Goal: Task Accomplishment & Management: Use online tool/utility

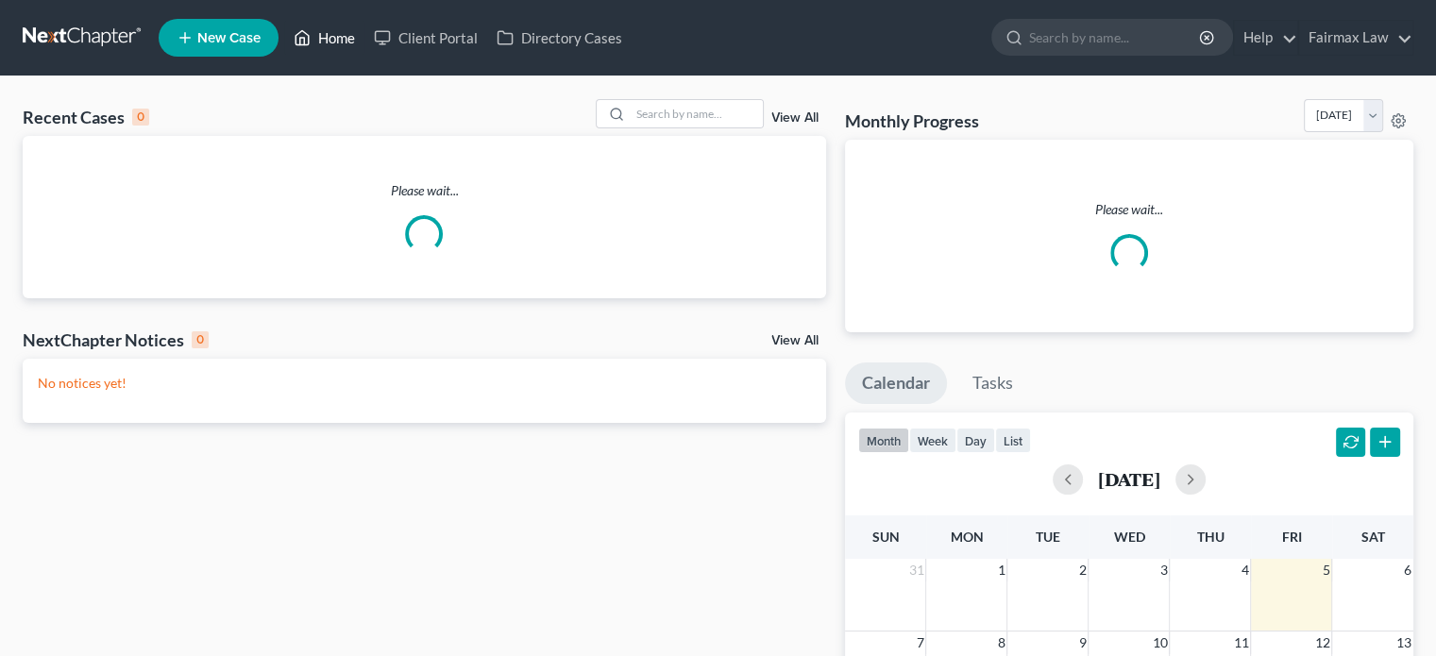
click at [364, 41] on link "Home" at bounding box center [324, 38] width 80 height 34
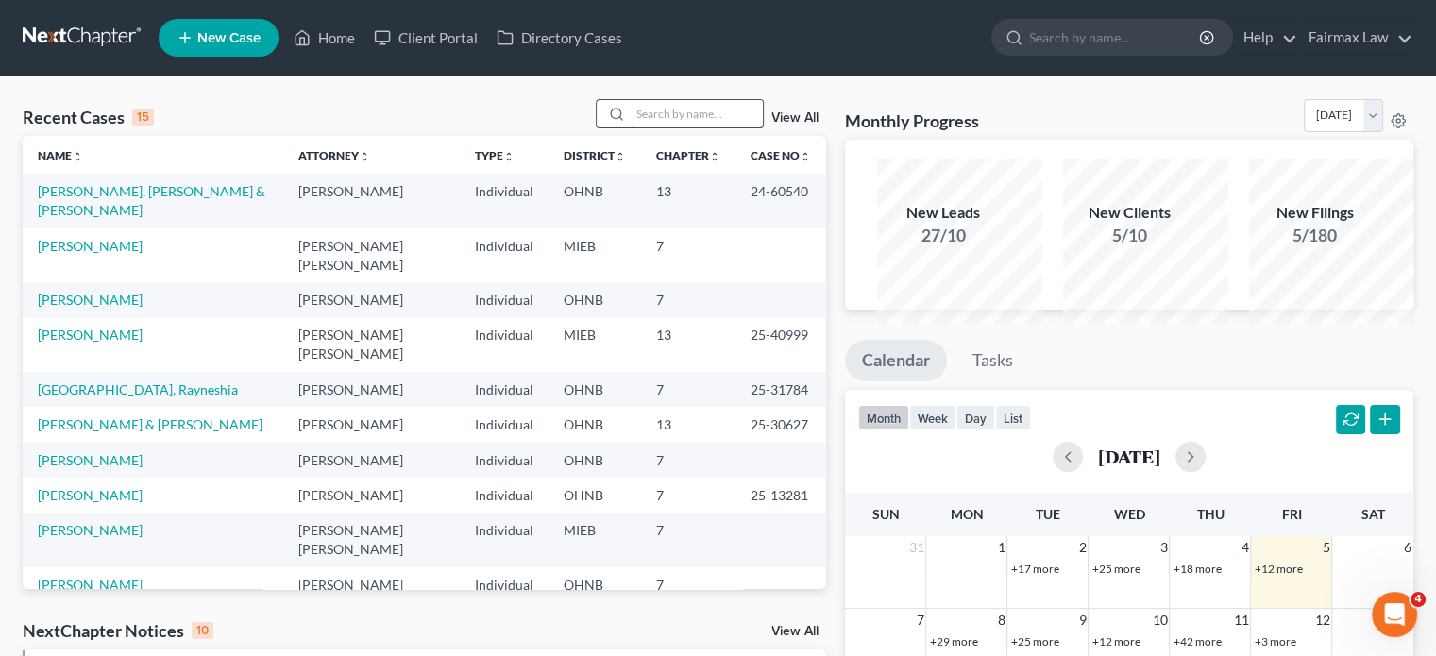
click at [631, 127] on input "search" at bounding box center [697, 113] width 132 height 27
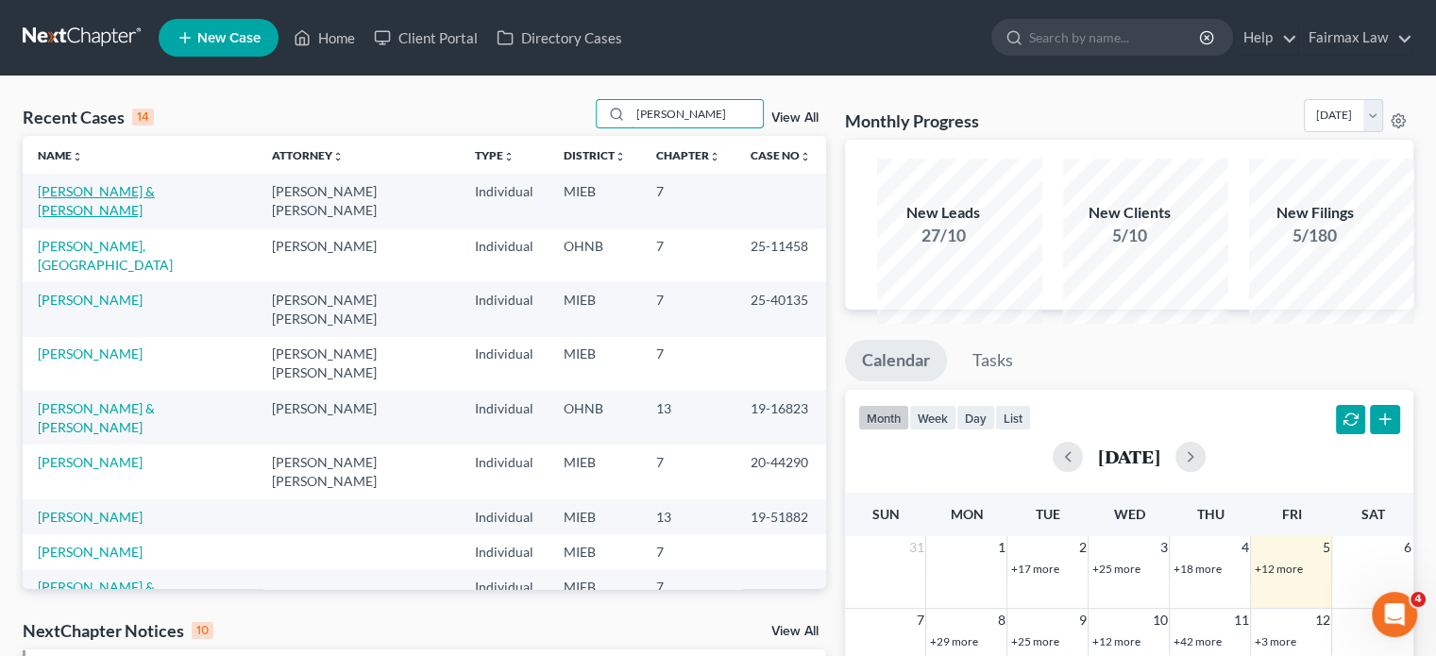
type input "garrette"
click at [79, 218] on link "[PERSON_NAME] & [PERSON_NAME]" at bounding box center [96, 200] width 117 height 35
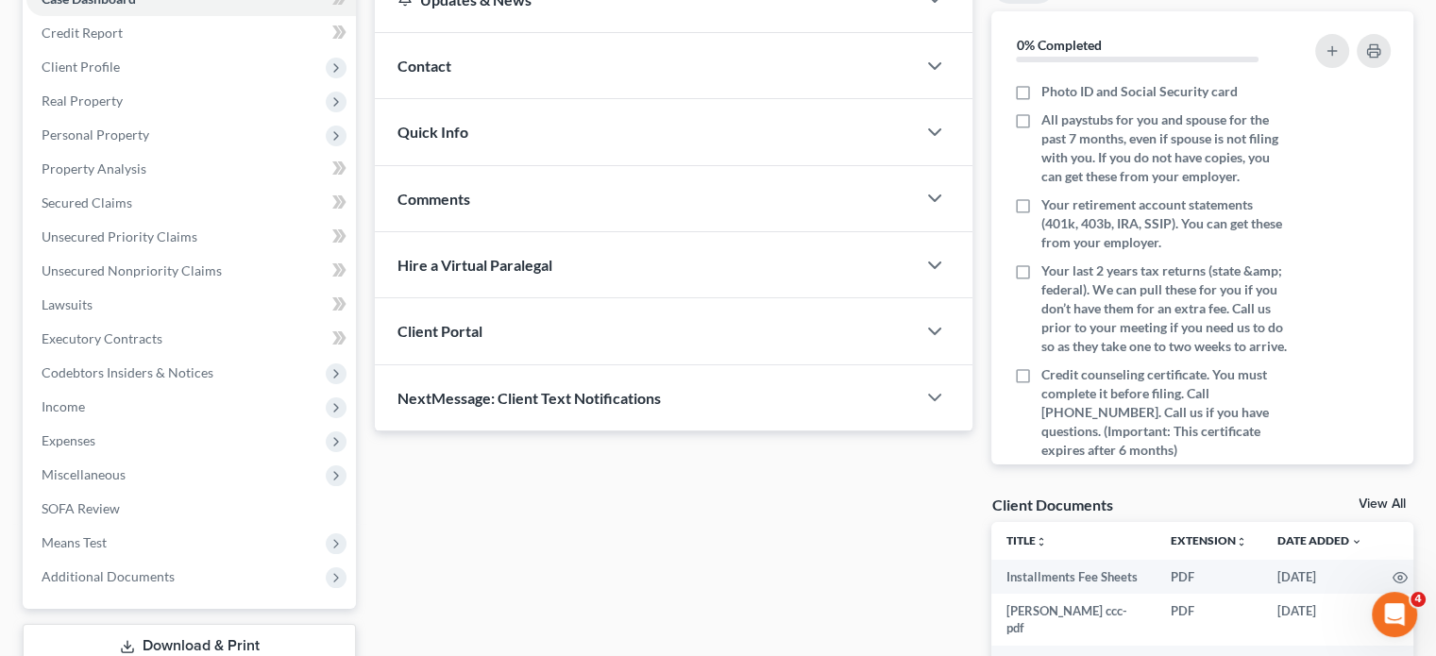
scroll to position [313, 0]
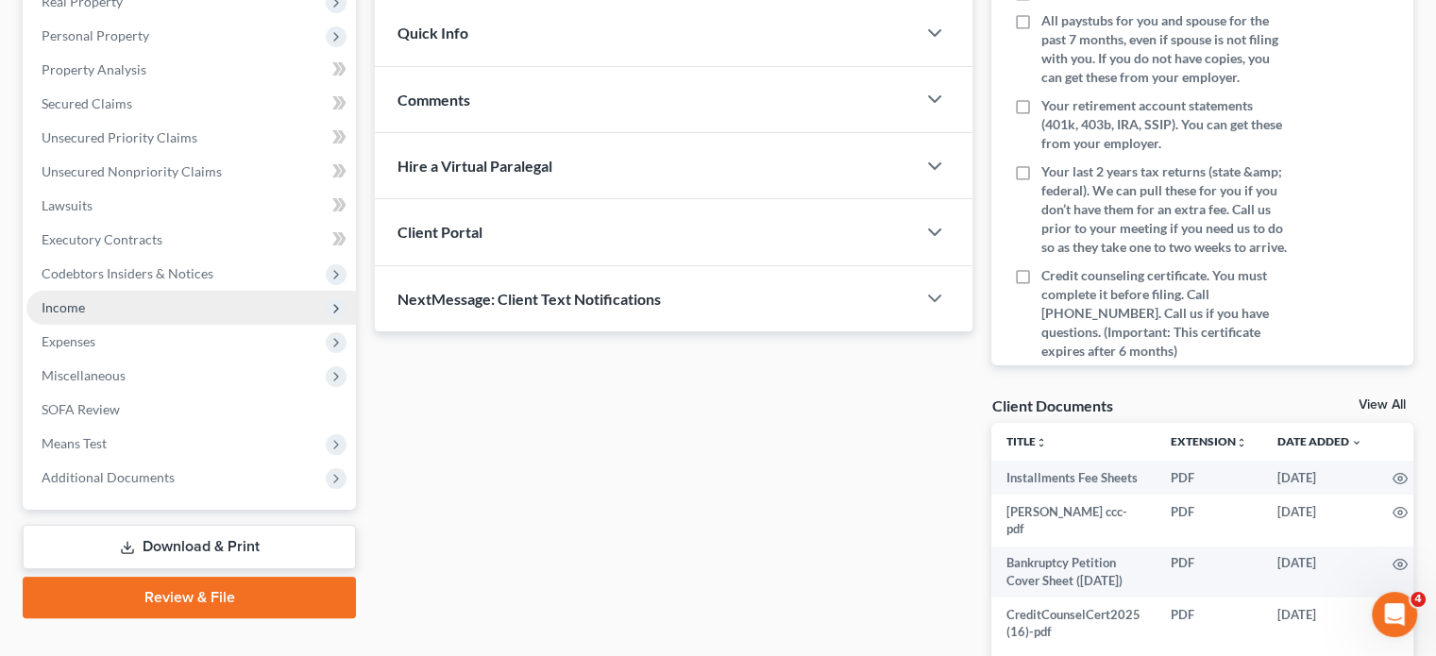
click at [116, 325] on span "Income" at bounding box center [190, 308] width 329 height 34
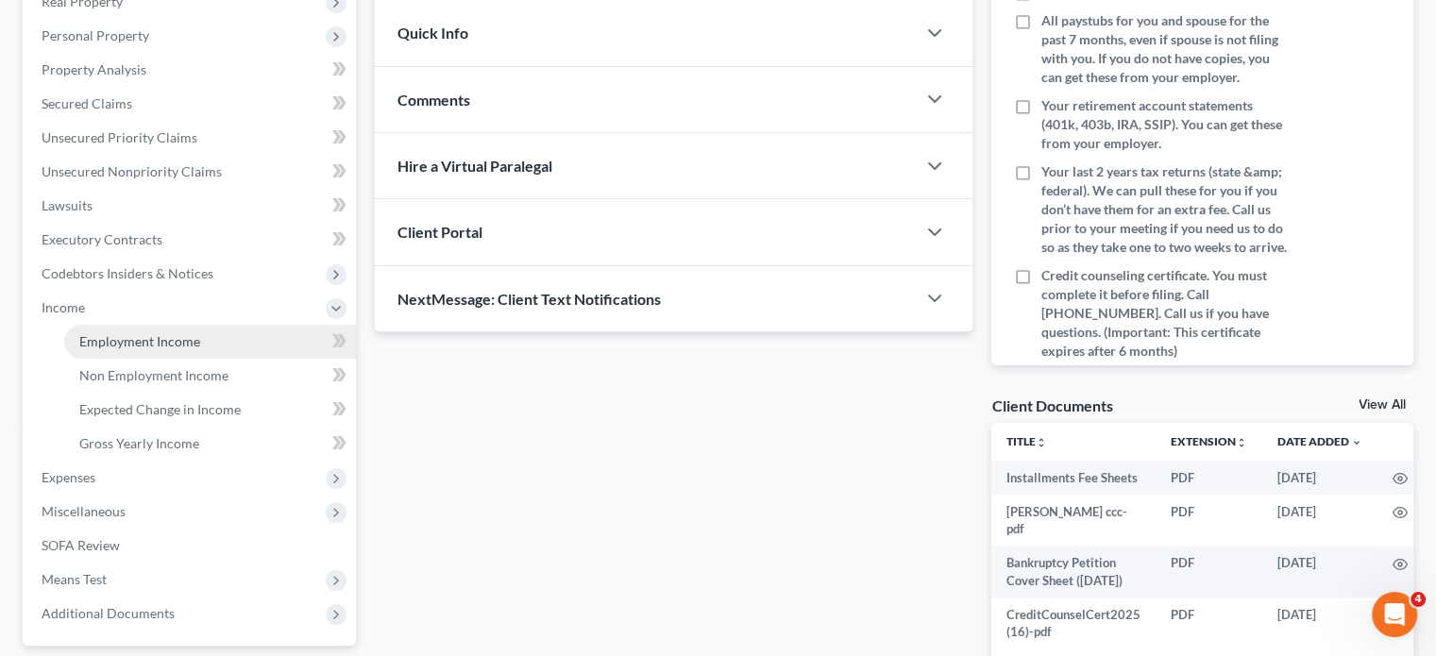
click at [130, 359] on link "Employment Income" at bounding box center [210, 342] width 292 height 34
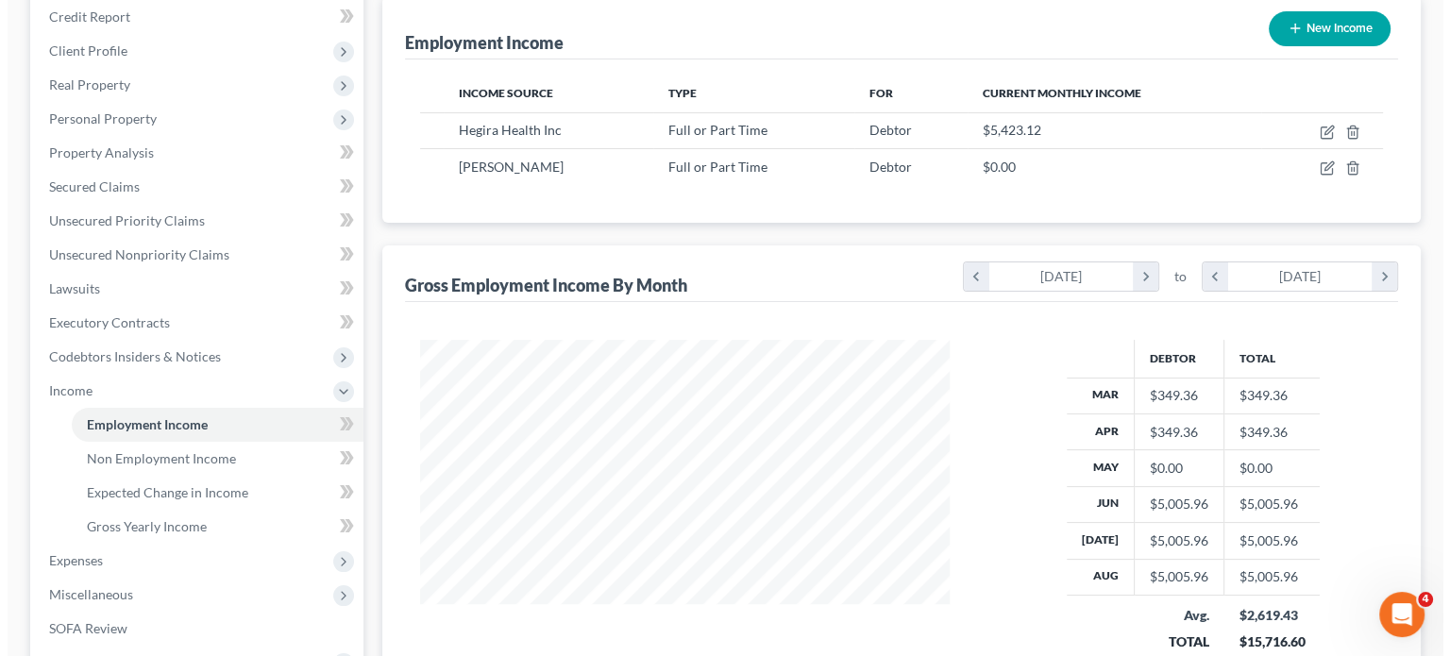
scroll to position [234, 0]
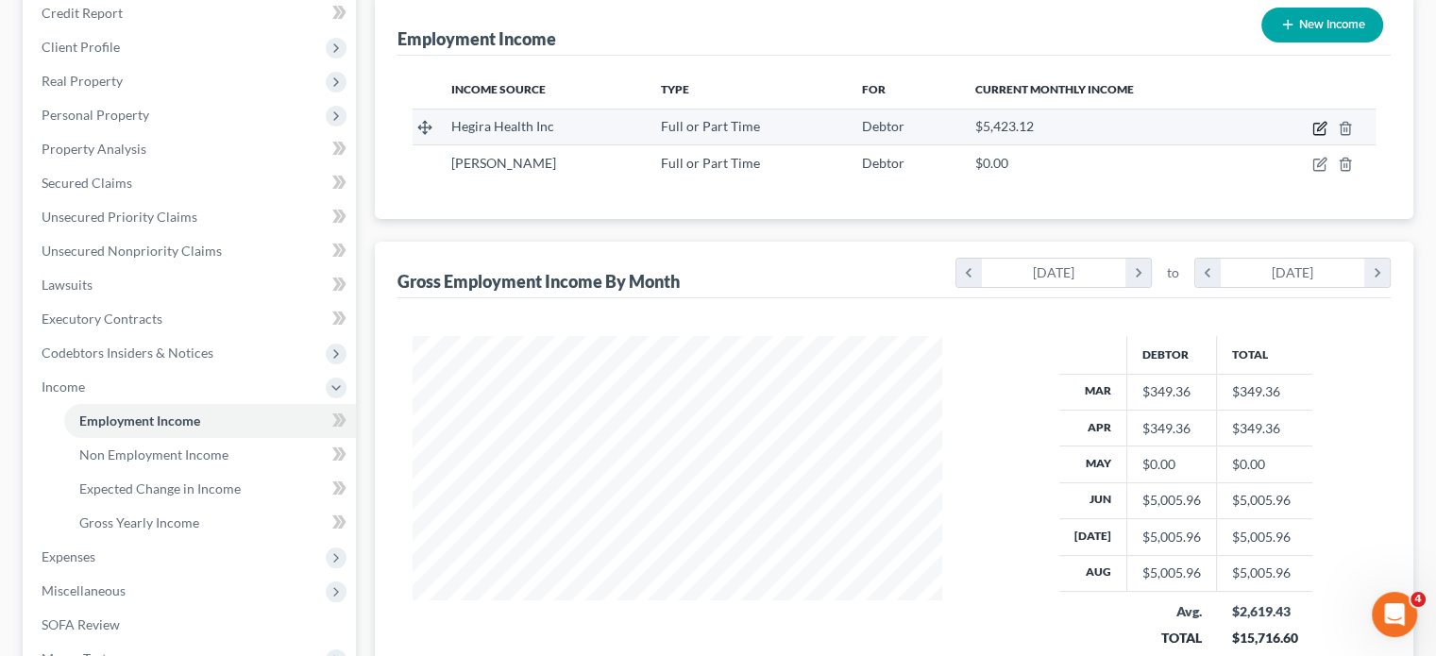
click at [1317, 130] on icon "button" at bounding box center [1321, 126] width 8 height 8
select select "0"
select select "23"
select select "2"
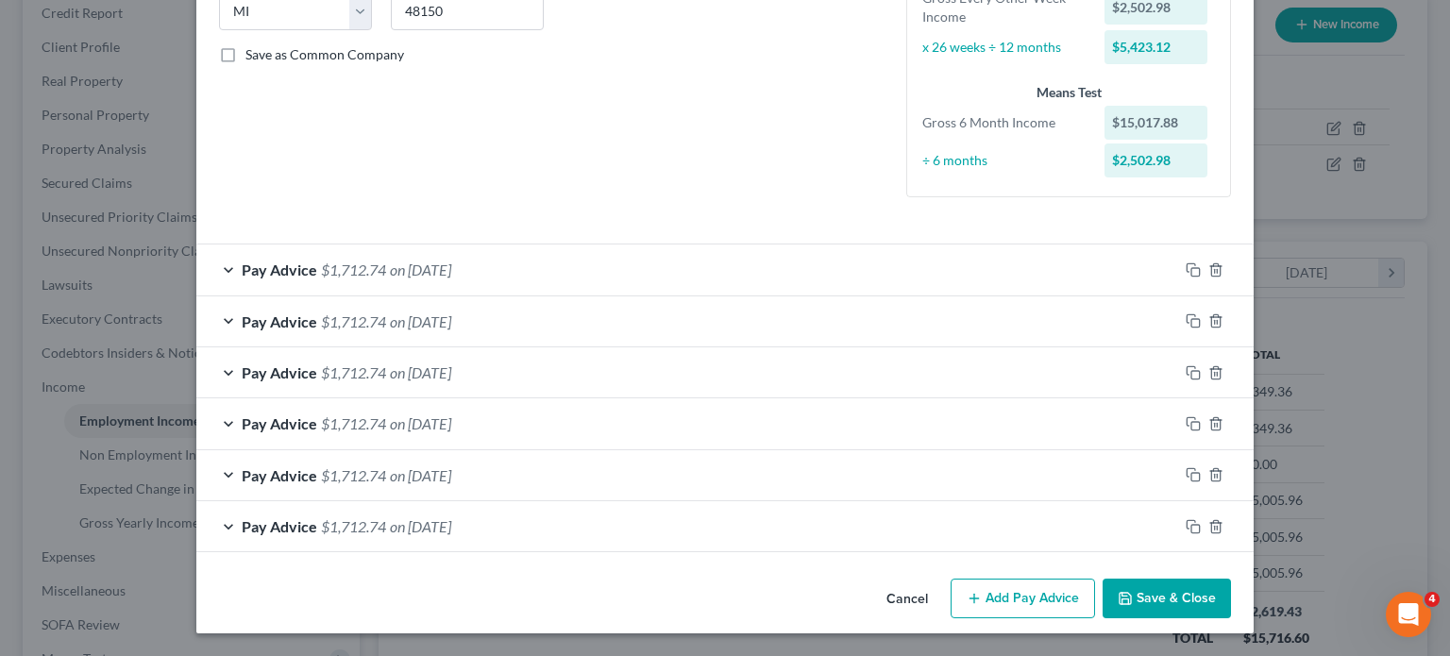
scroll to position [0, 0]
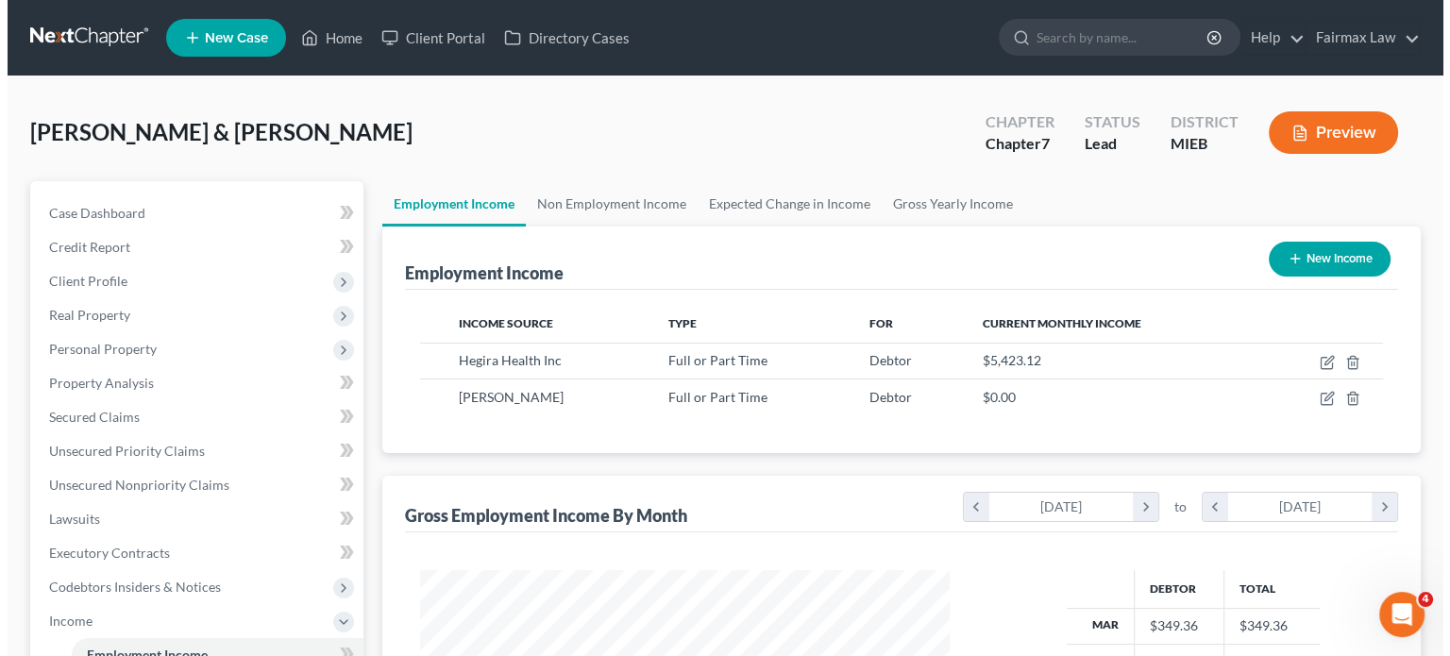
scroll to position [419, 567]
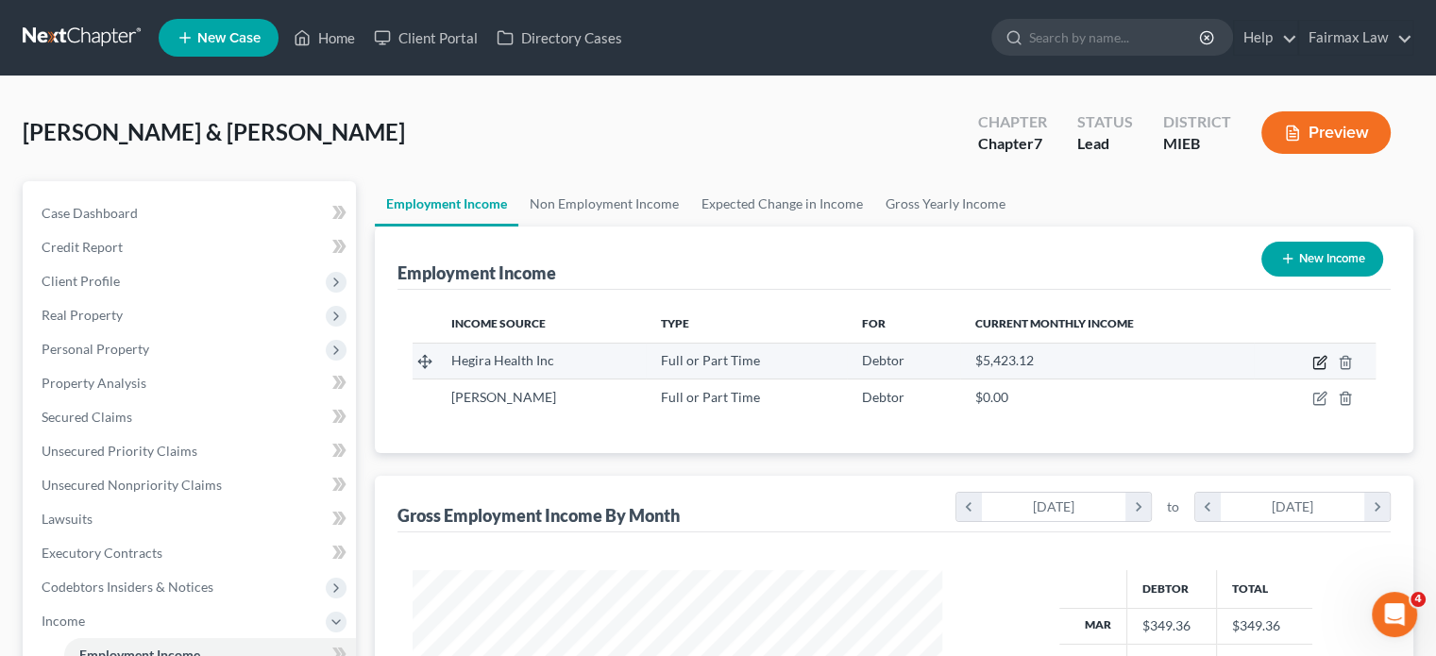
click at [1312, 370] on icon "button" at bounding box center [1319, 362] width 15 height 15
select select "0"
select select "23"
select select "2"
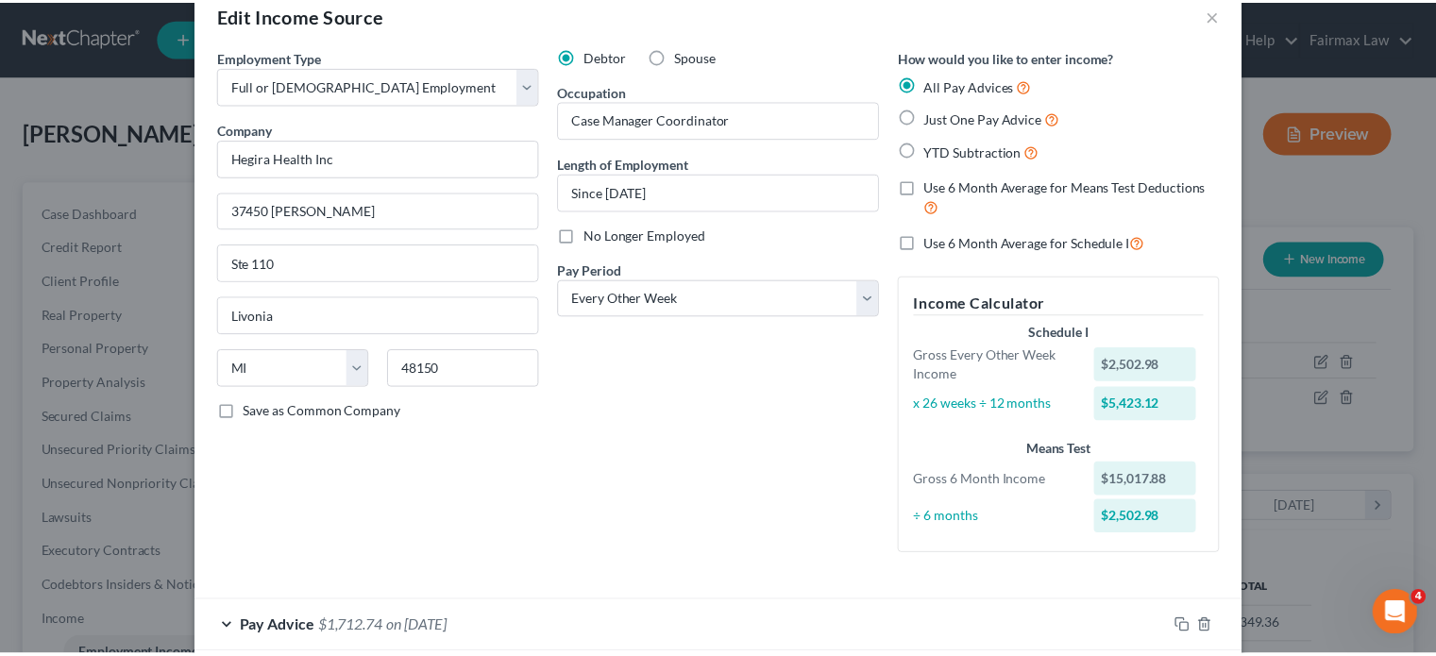
scroll to position [0, 0]
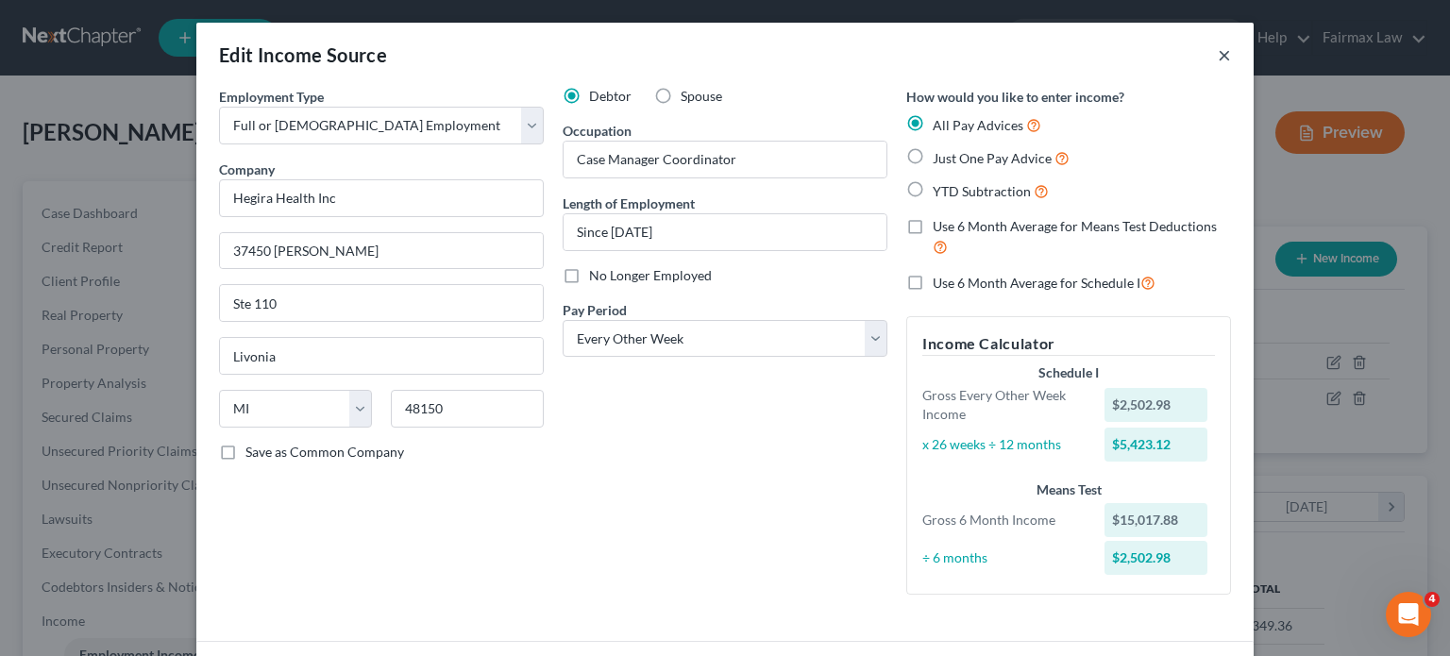
click at [1231, 66] on button "×" at bounding box center [1224, 54] width 13 height 23
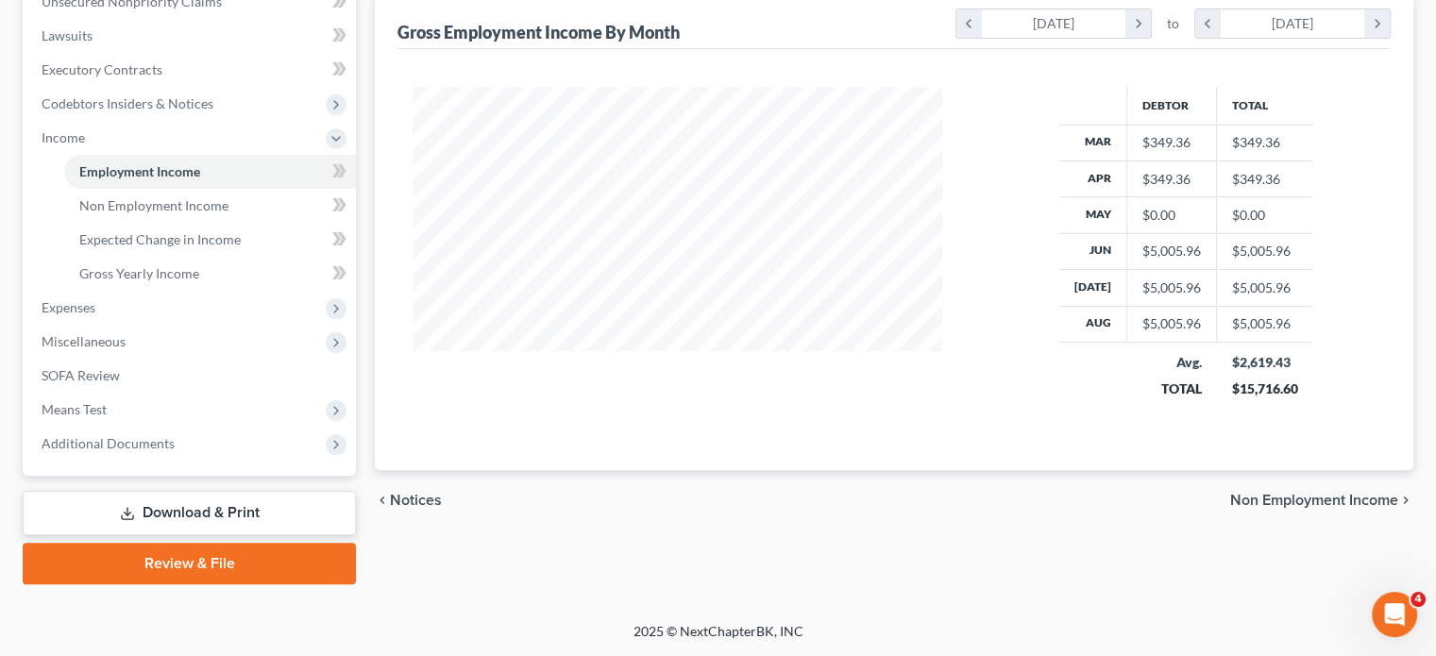
scroll to position [666, 0]
